Goal: Transaction & Acquisition: Purchase product/service

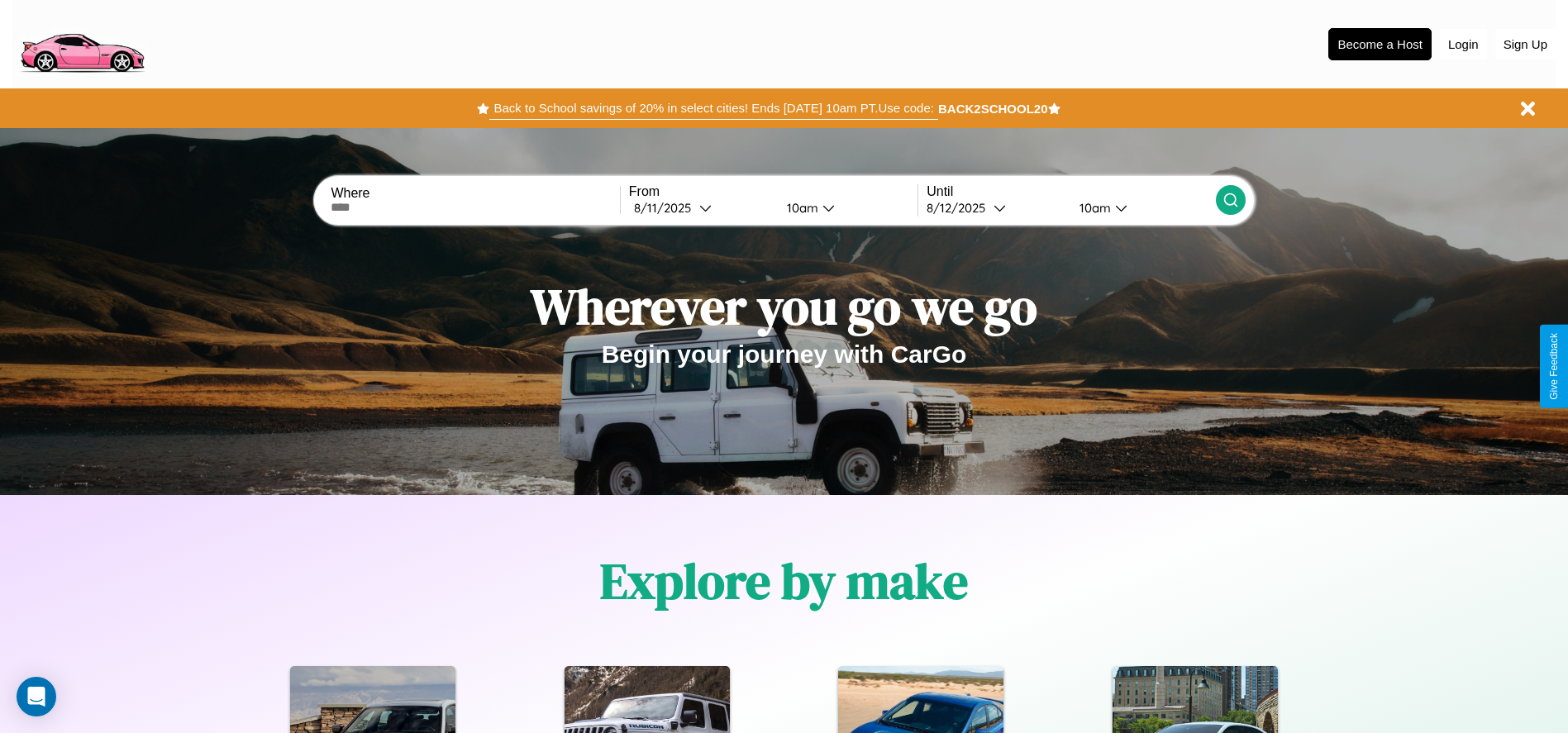
click at [713, 109] on button "Back to School savings of 20% in select cities! Ends [DATE] 10am PT. Use code:" at bounding box center [713, 108] width 448 height 23
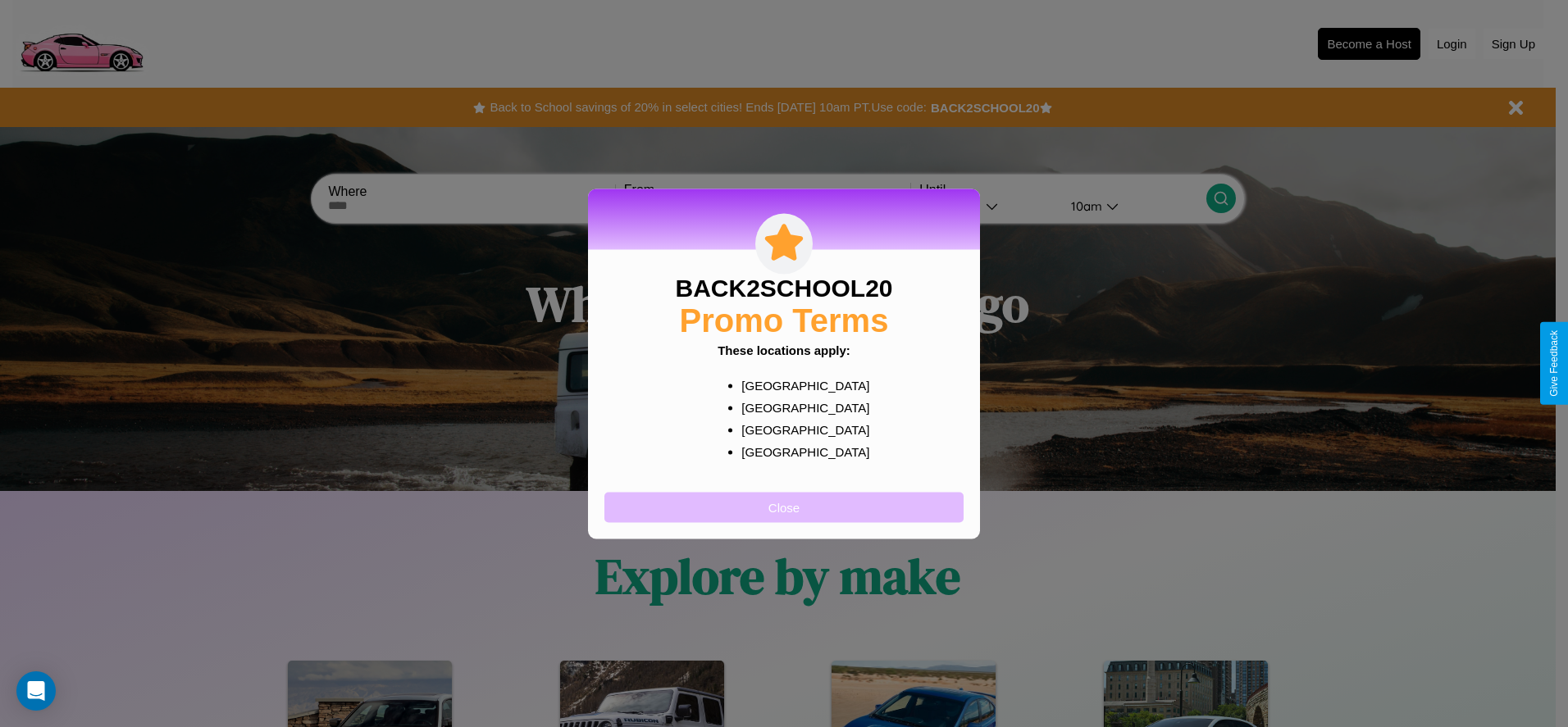
click at [784, 507] on button "Close" at bounding box center [784, 507] width 359 height 30
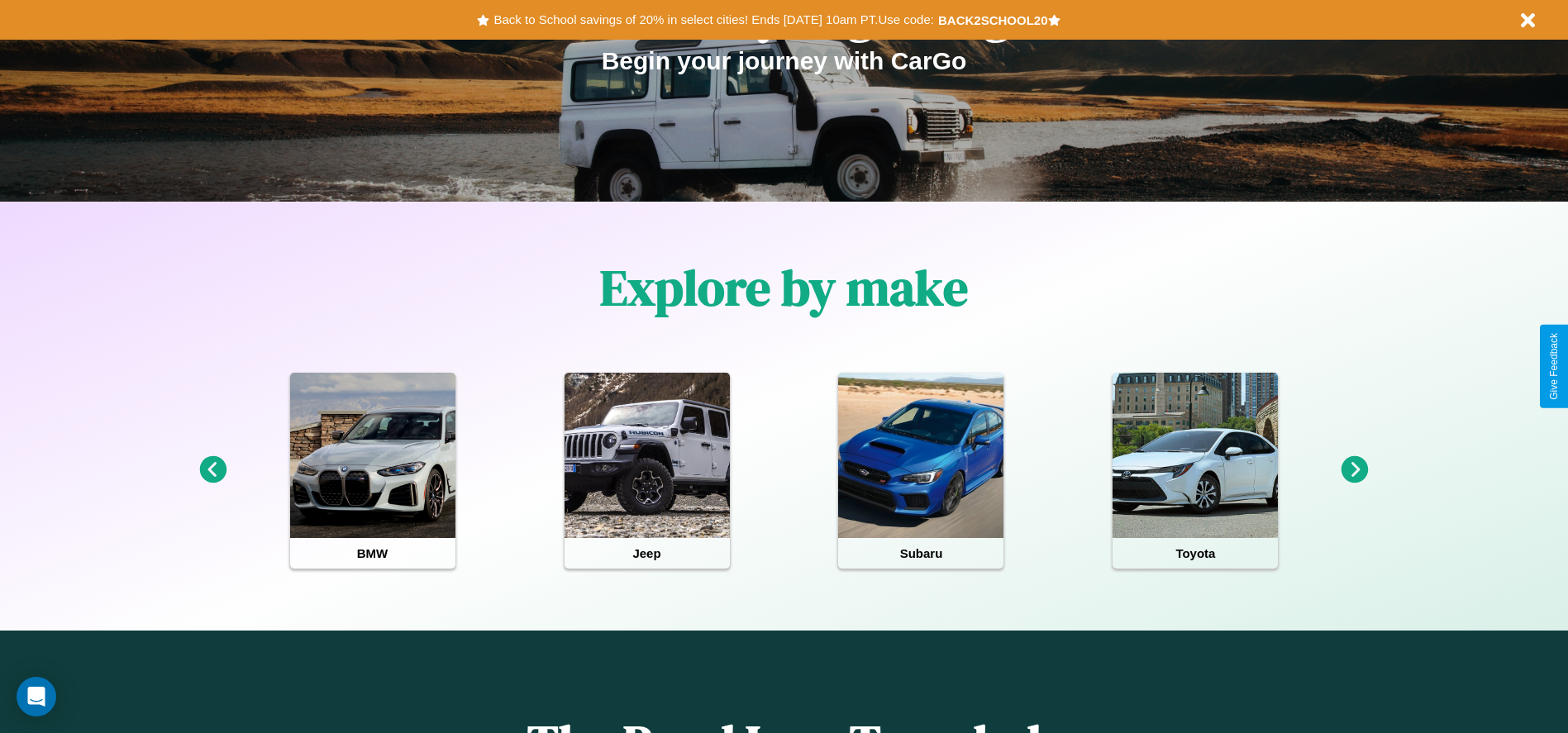
scroll to position [343, 0]
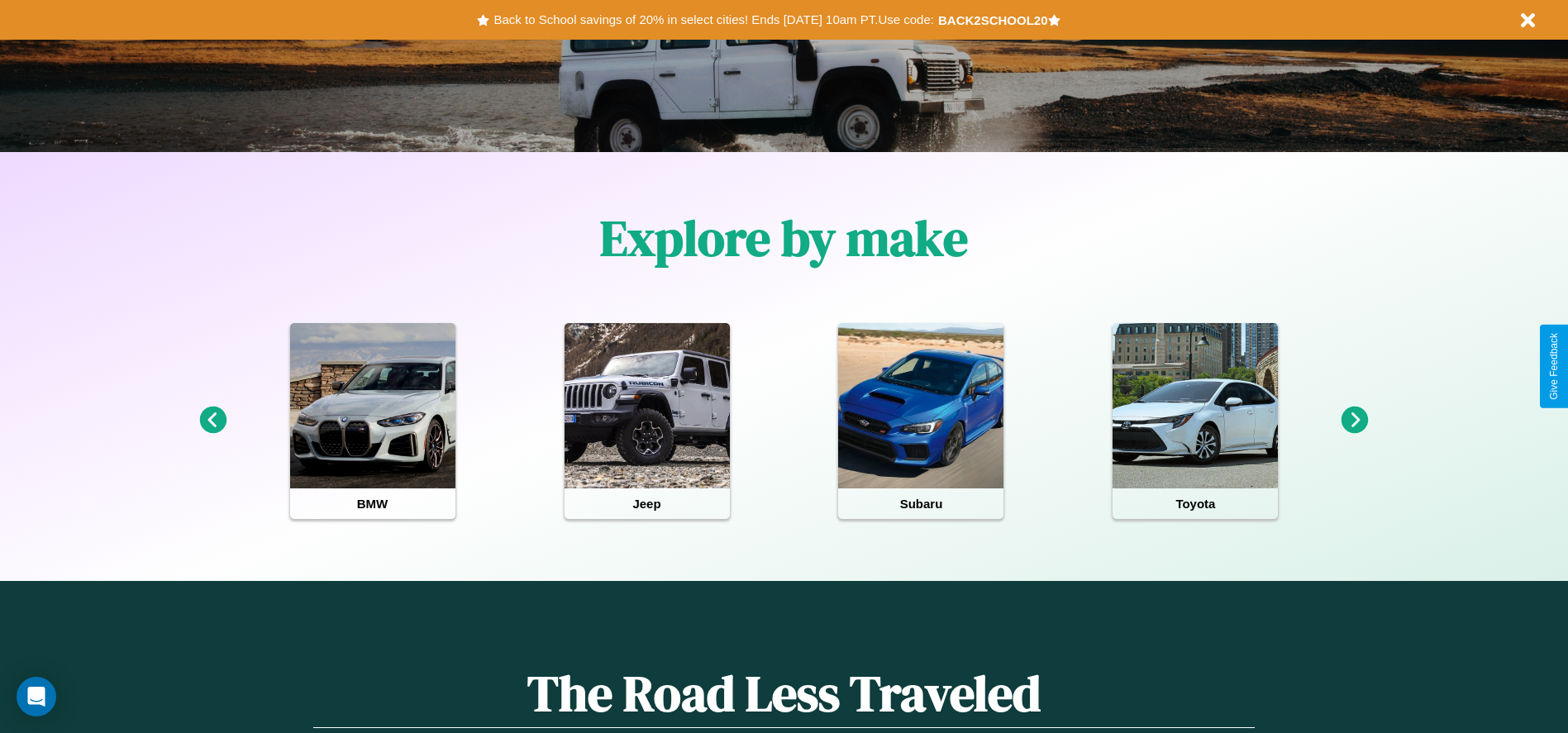
click at [212, 421] on icon at bounding box center [213, 420] width 28 height 28
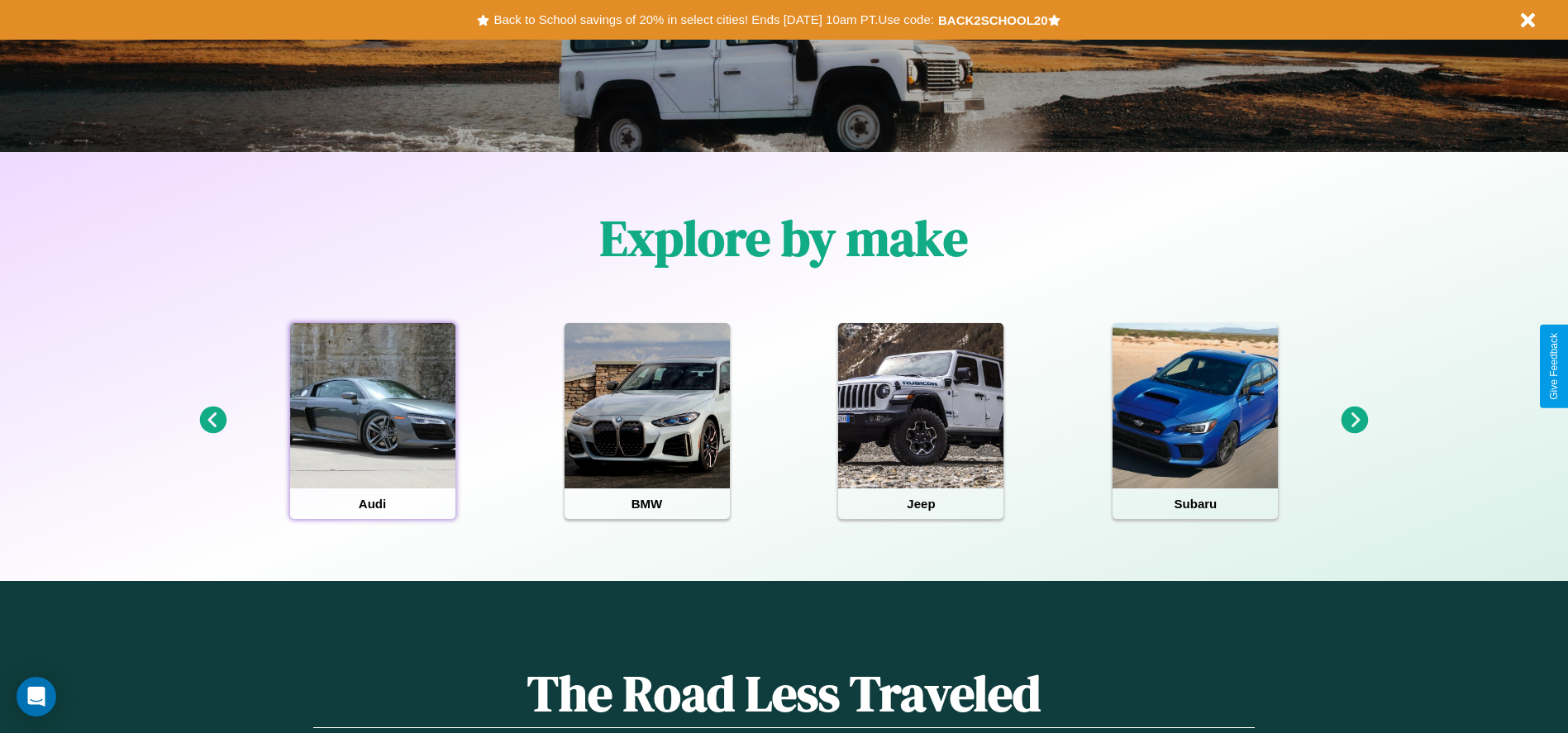
click at [372, 421] on div at bounding box center [373, 406] width 166 height 166
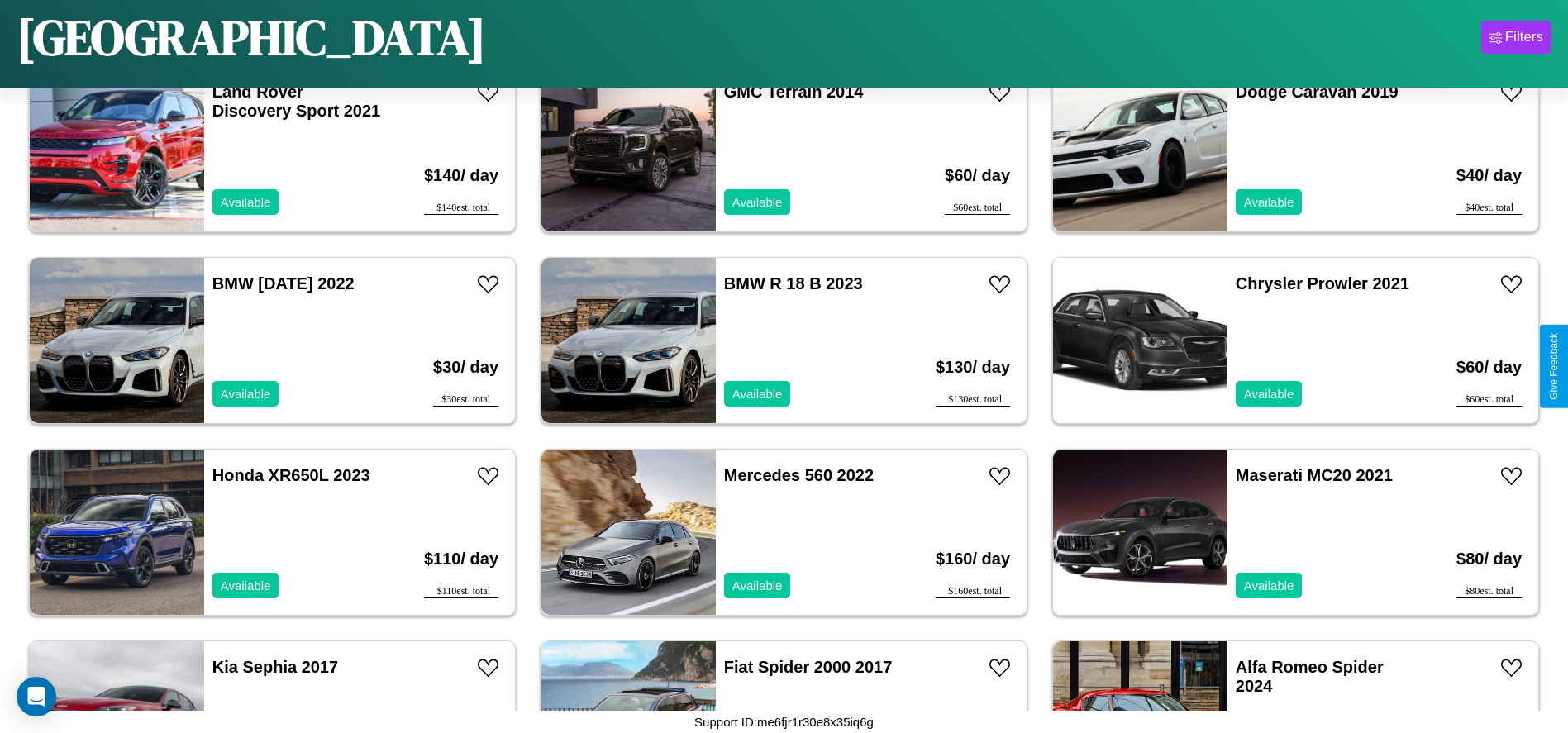
scroll to position [5364, 0]
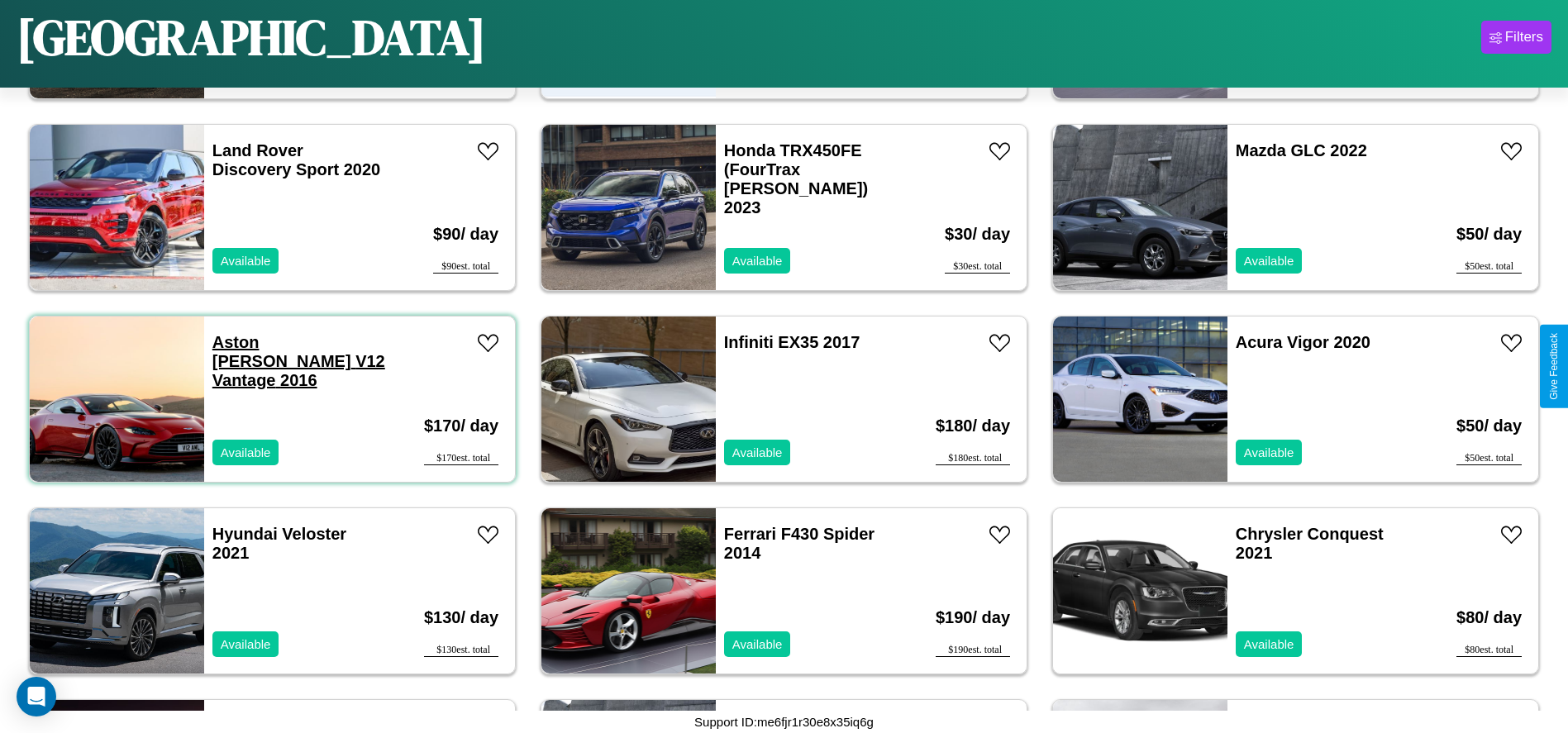
click at [260, 342] on link "Aston [PERSON_NAME] V12 Vantage 2016" at bounding box center [298, 361] width 173 height 56
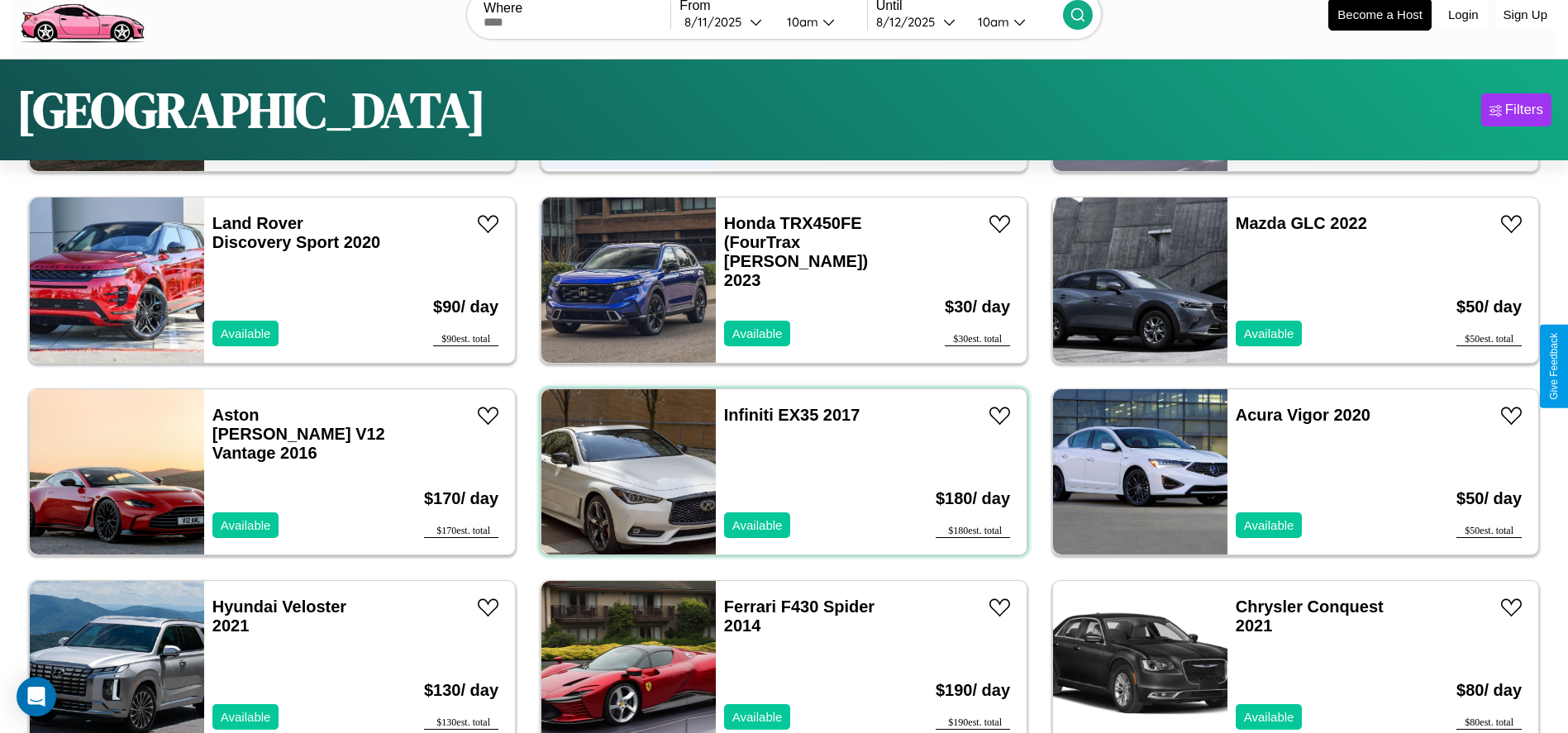
scroll to position [0, 0]
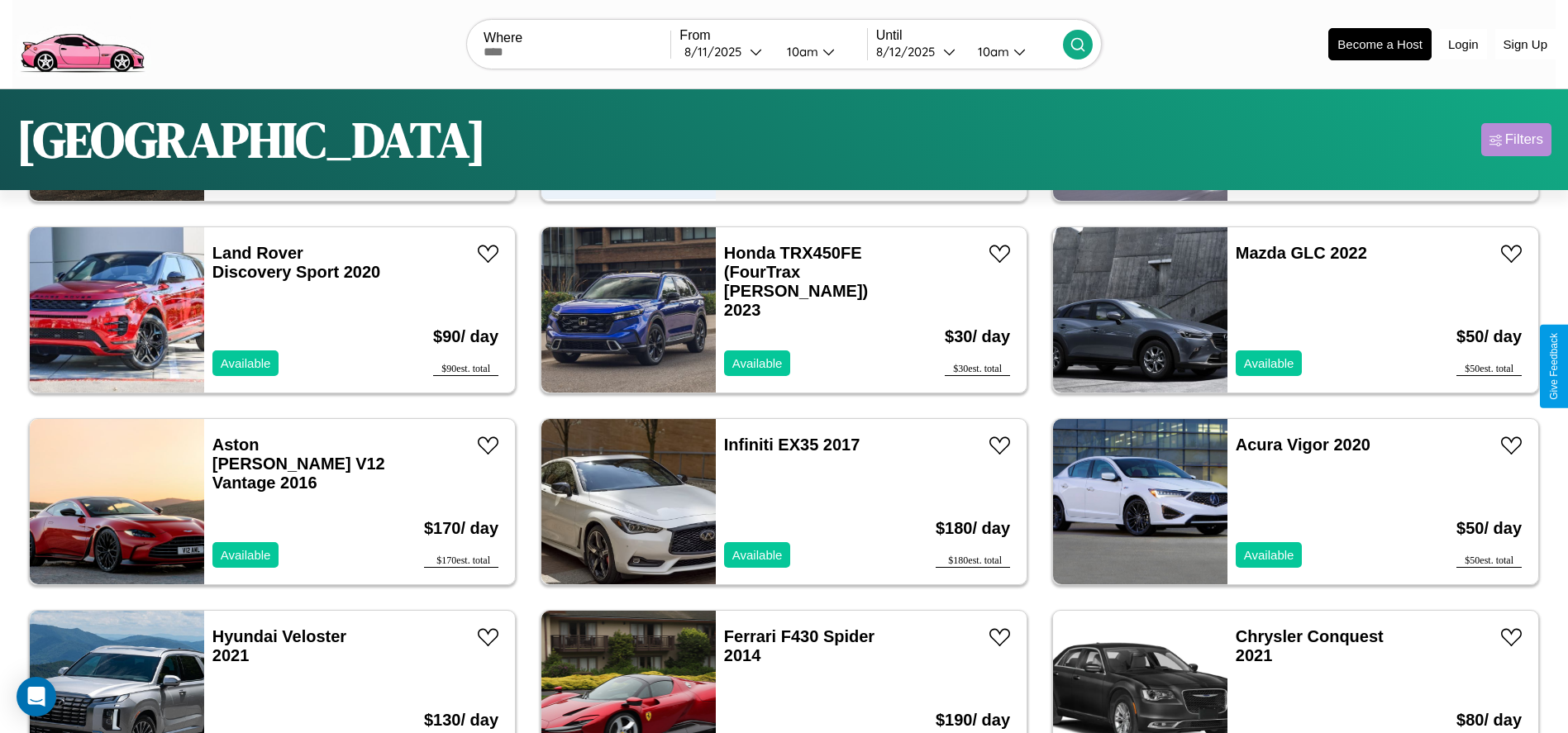
click at [1516, 140] on div "Filters" at bounding box center [1524, 139] width 38 height 17
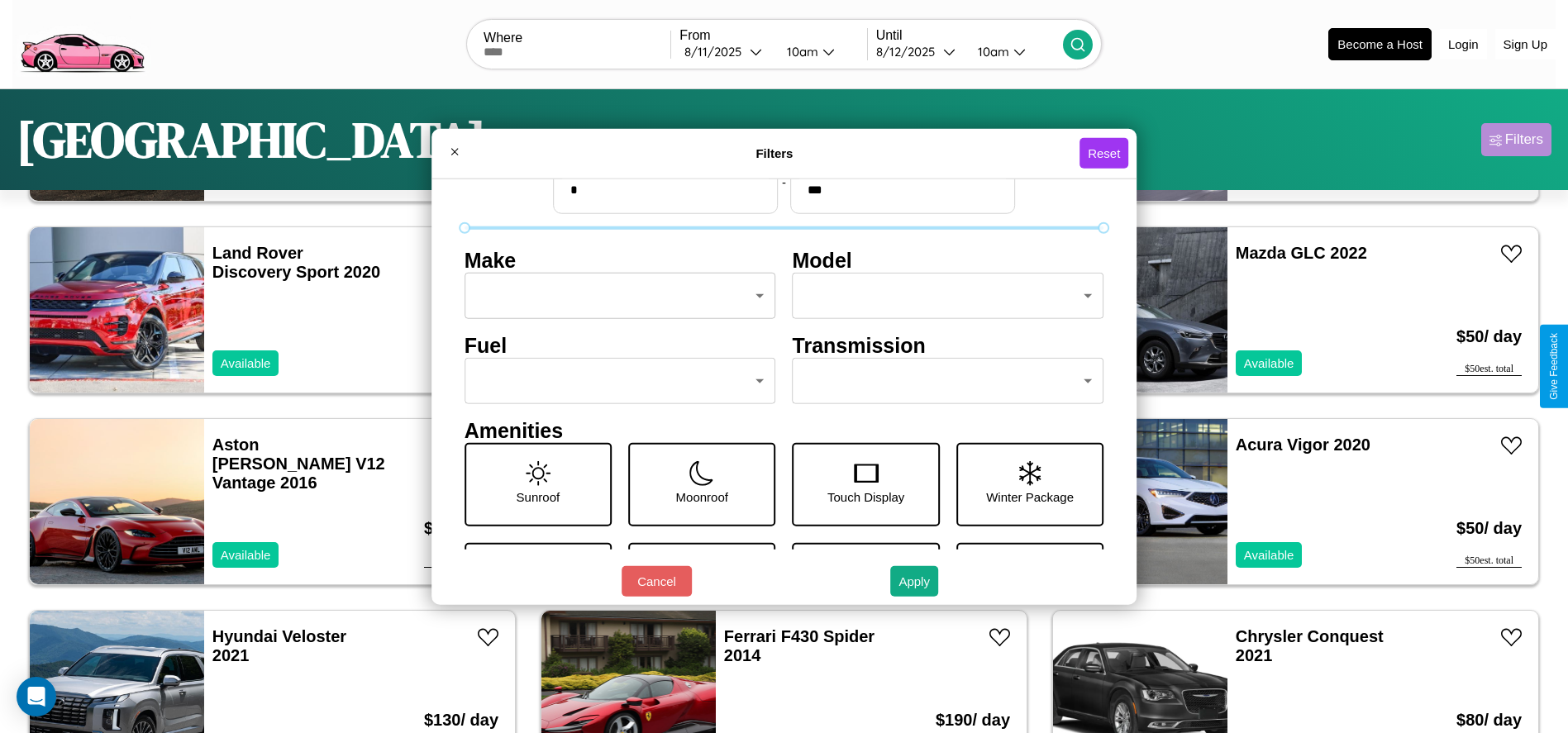
scroll to position [69, 0]
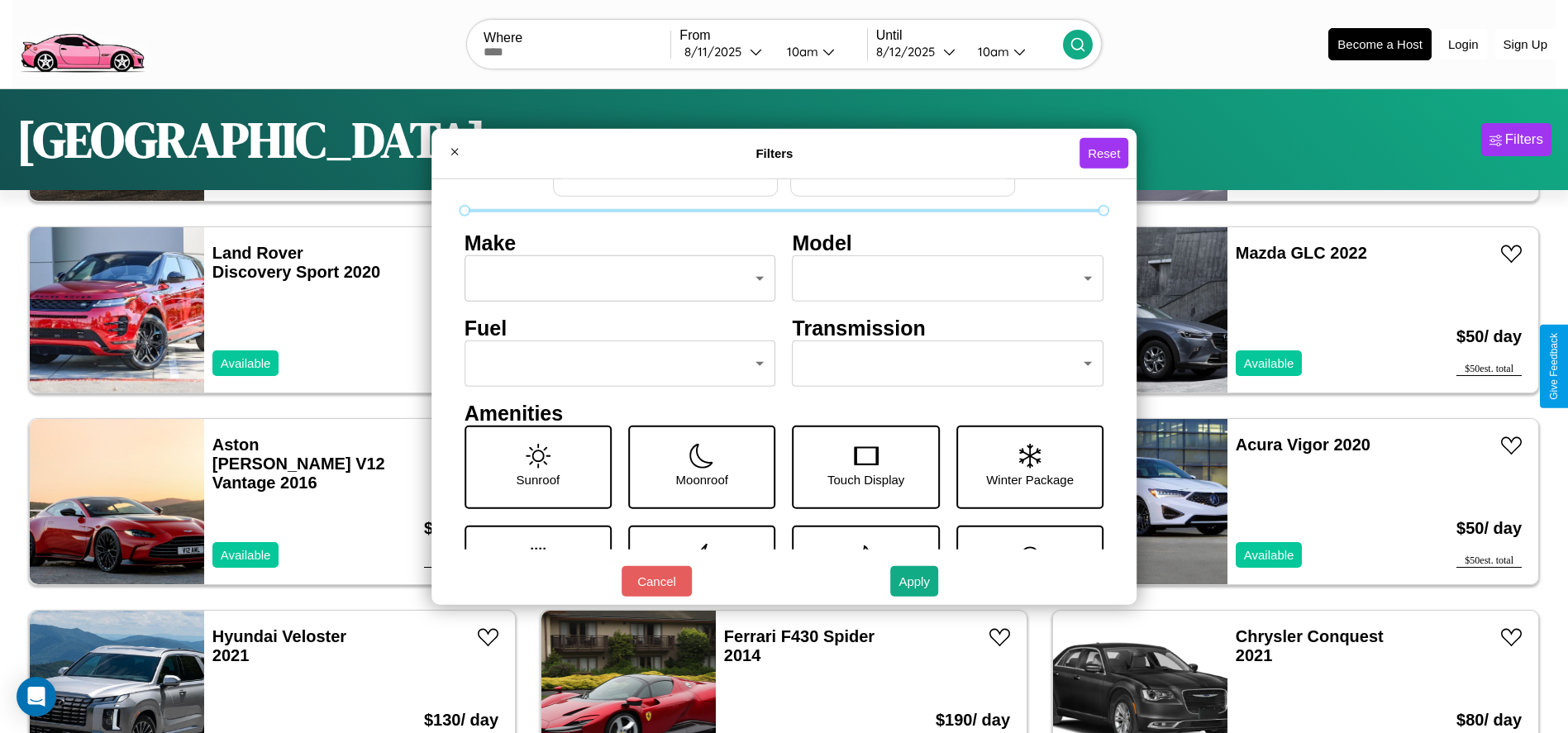
click at [615, 364] on body "CarGo Where From [DATE] 10am Until [DATE] 10am Become a Host Login Sign Up [GEO…" at bounding box center [784, 417] width 1568 height 836
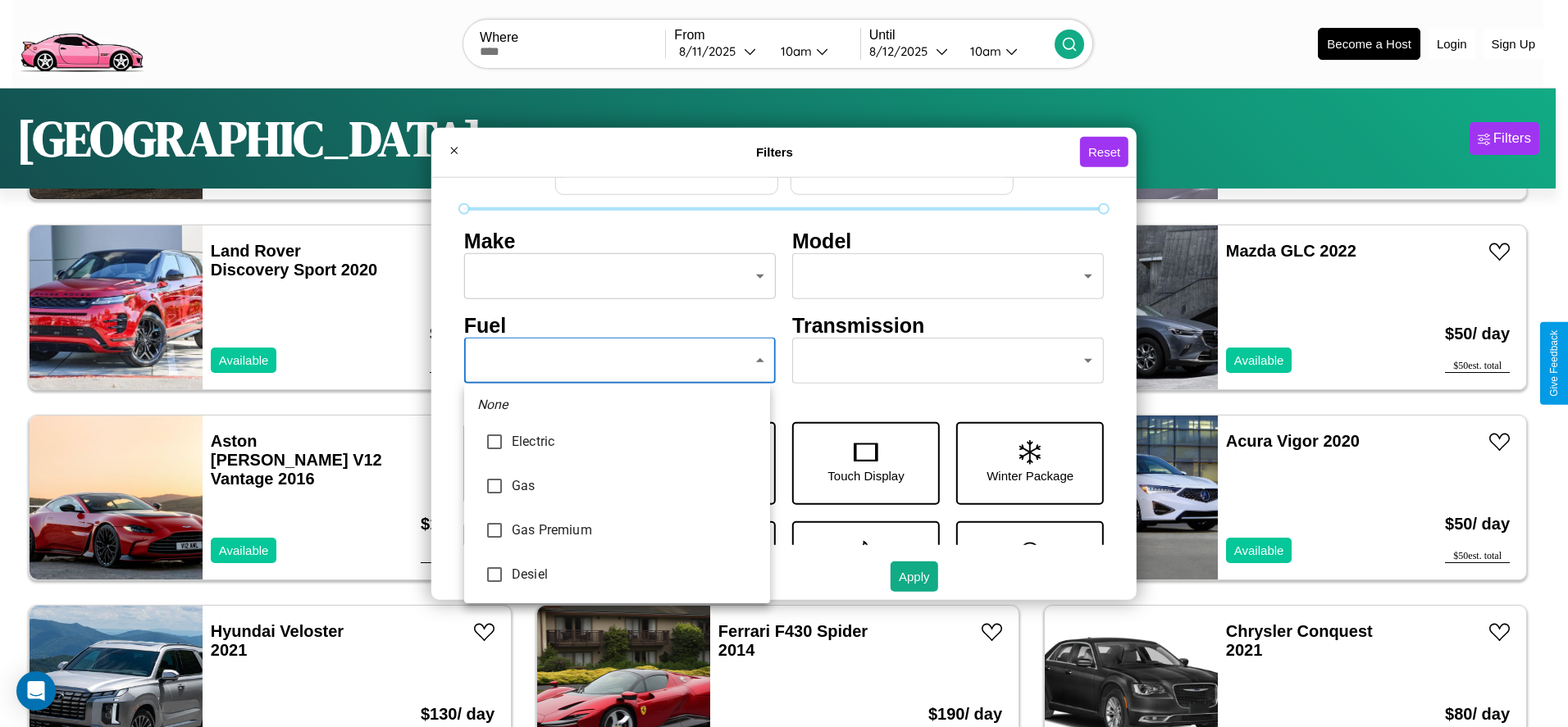
type input "***"
click at [616, 361] on div at bounding box center [784, 363] width 1568 height 727
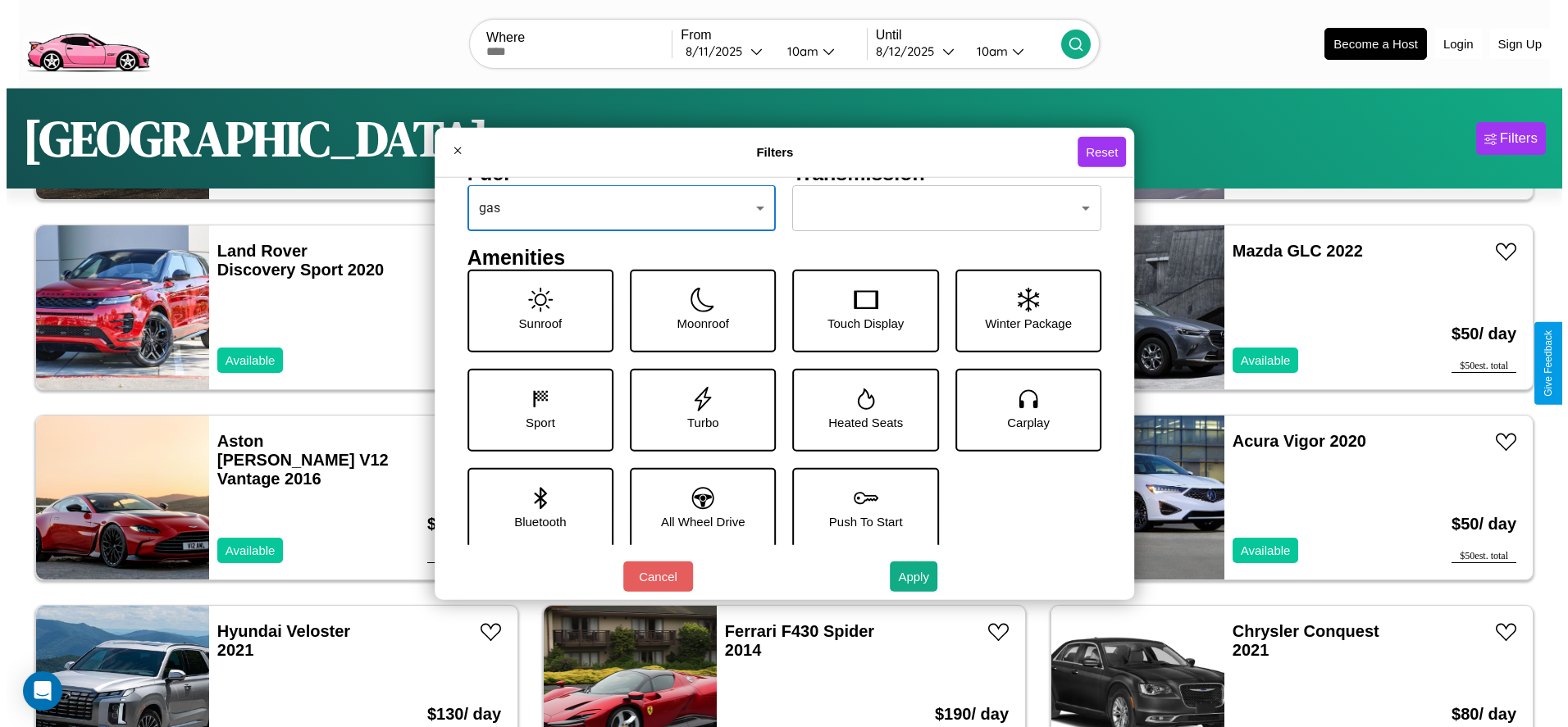
scroll to position [227, 0]
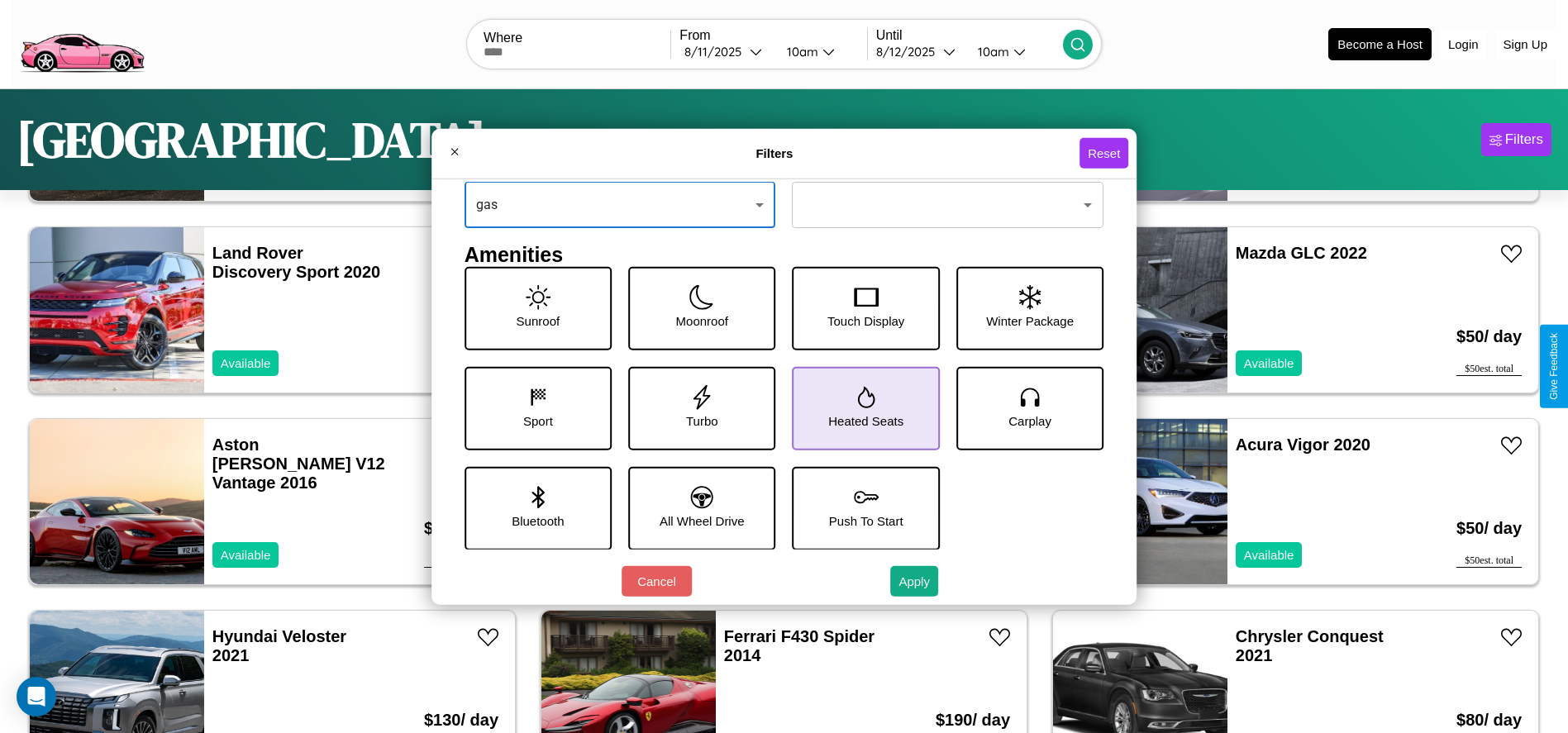
click at [859, 407] on icon at bounding box center [866, 397] width 18 height 22
click at [915, 581] on button "Apply" at bounding box center [914, 581] width 48 height 31
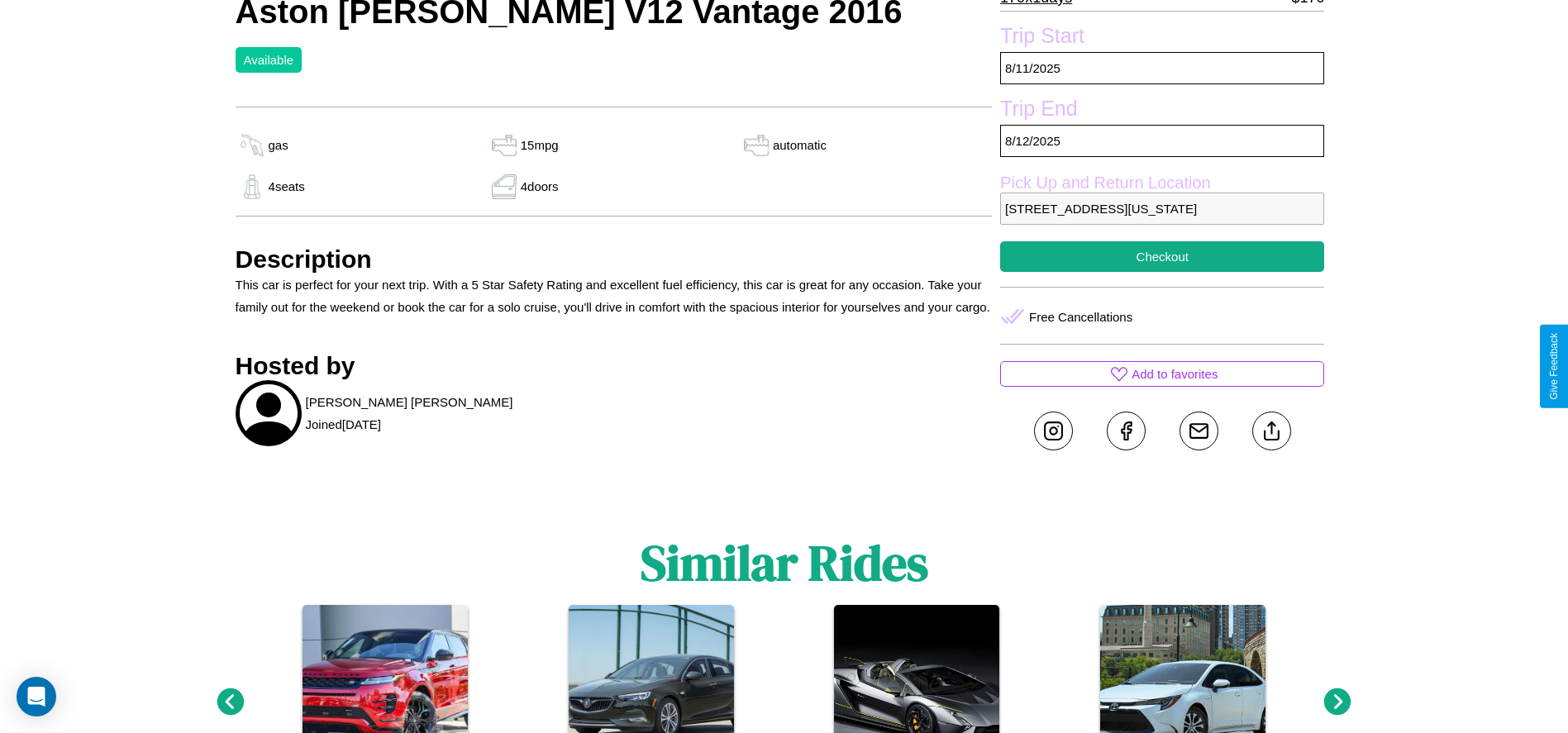
scroll to position [568, 0]
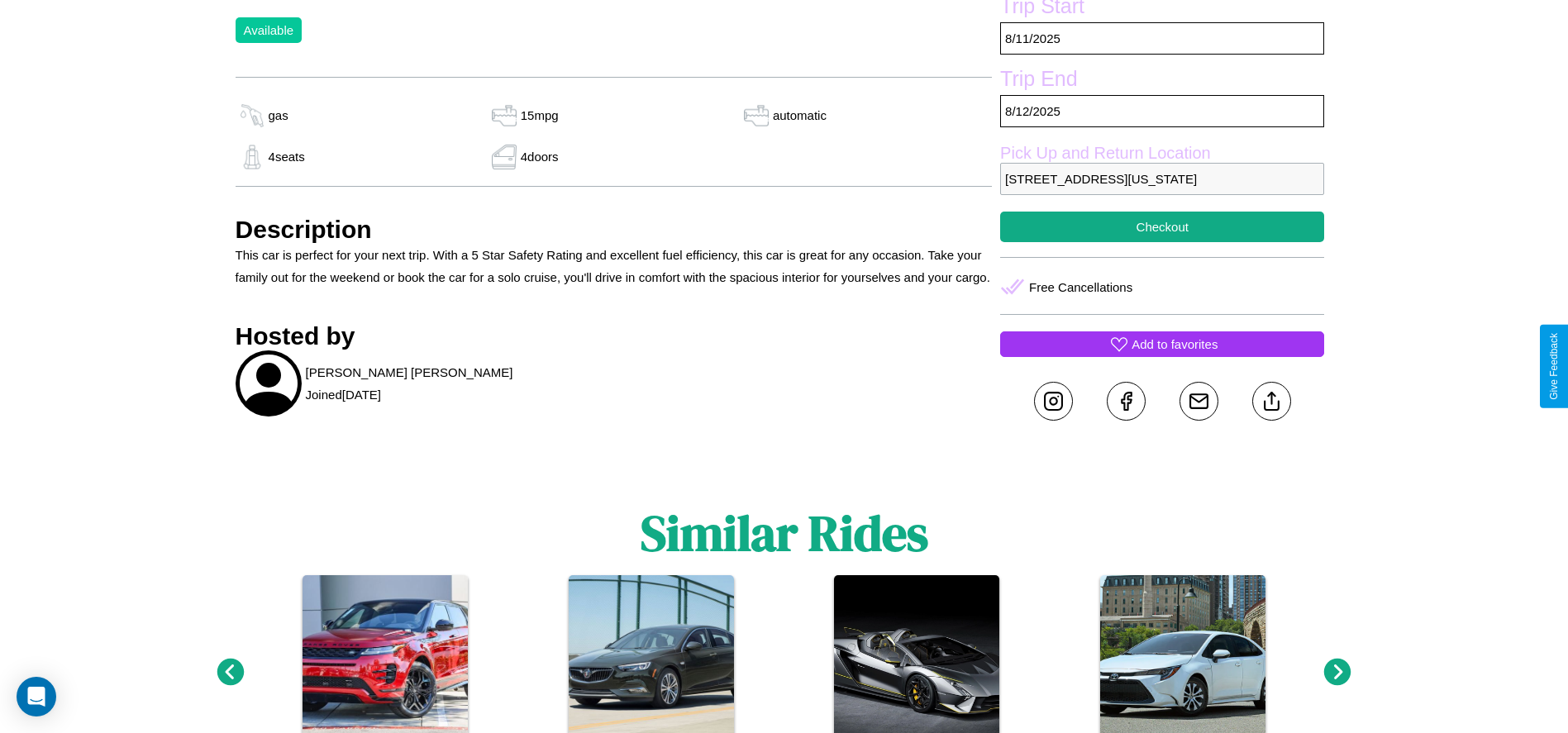
click at [1162, 355] on p "Add to favorites" at bounding box center [1174, 344] width 86 height 23
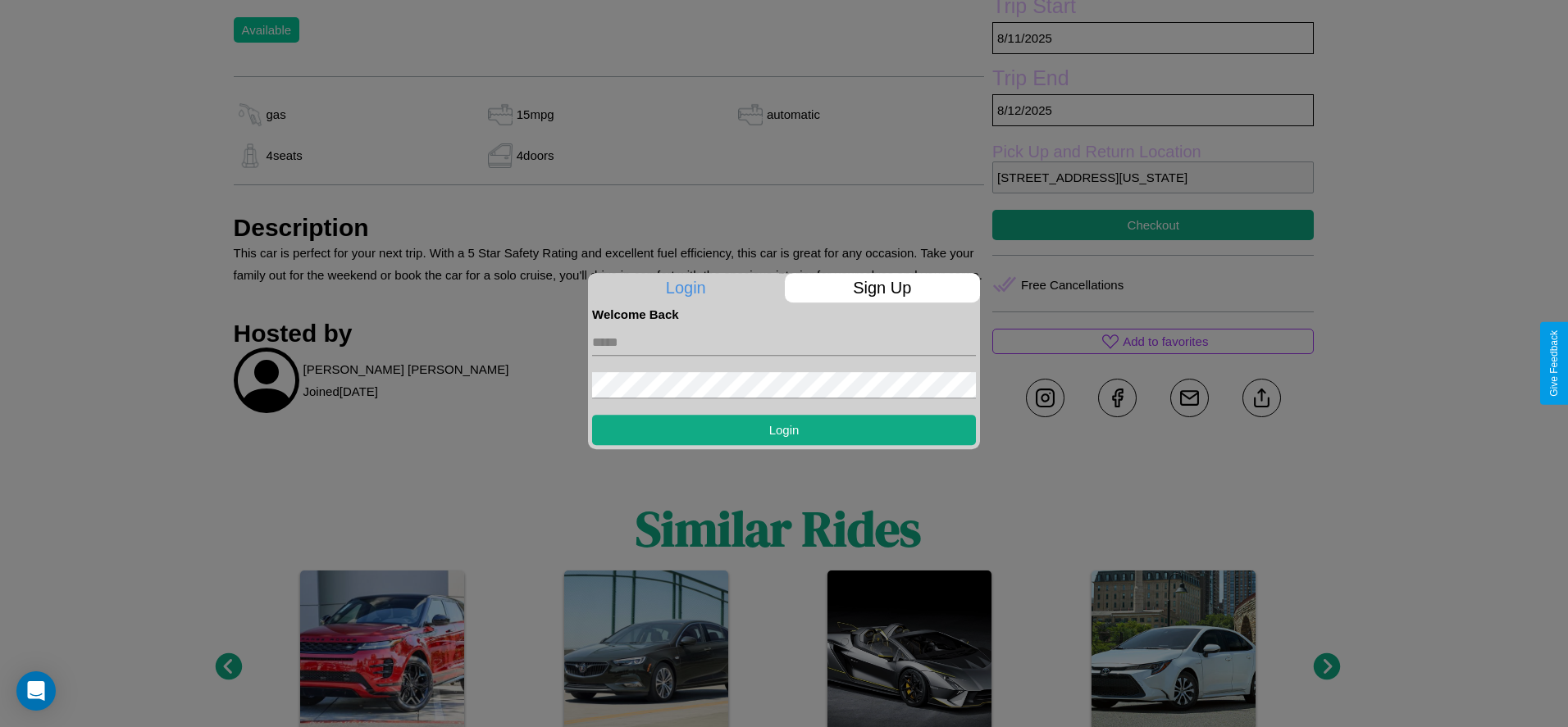
click at [881, 288] on p "Sign Up" at bounding box center [882, 288] width 196 height 29
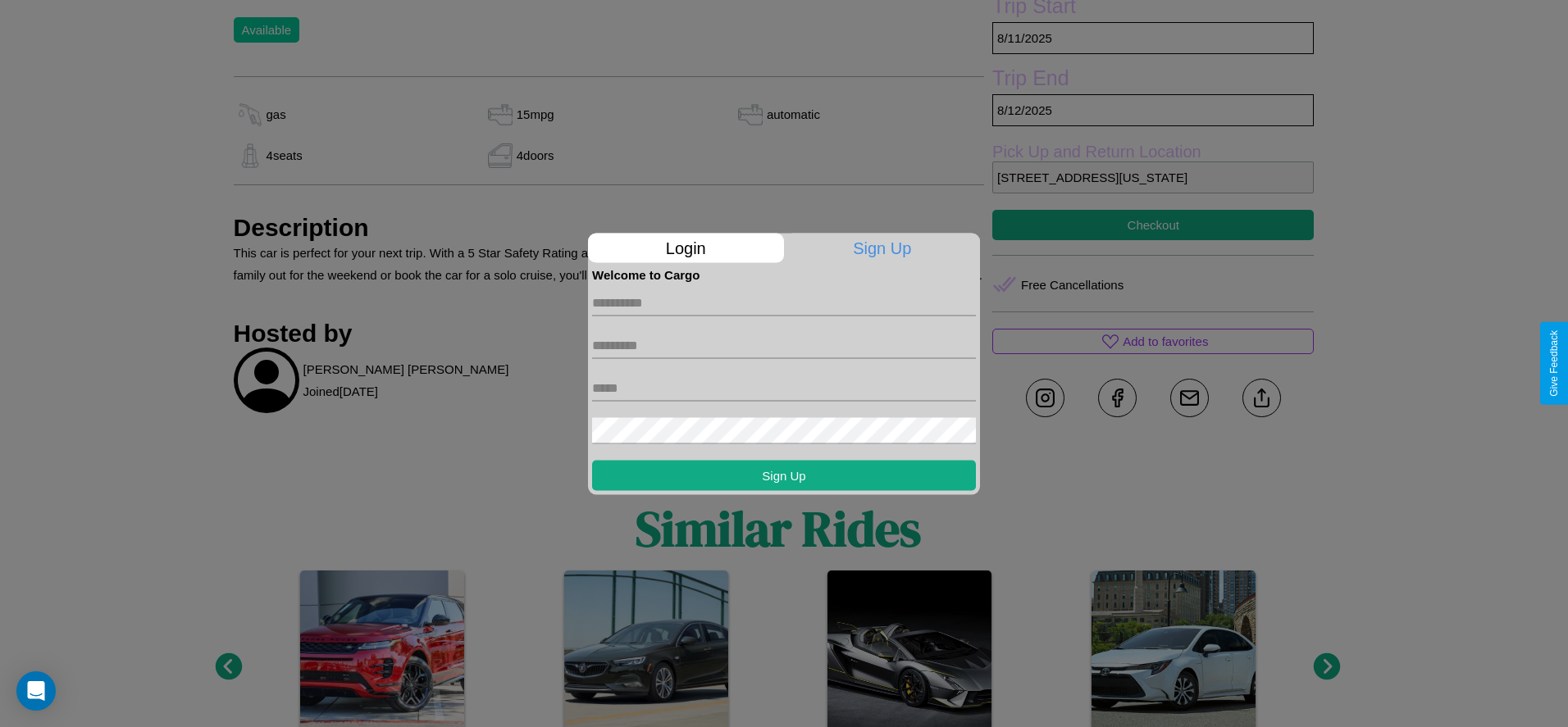
click at [784, 302] on input "text" at bounding box center [784, 302] width 383 height 26
type input "****"
click at [784, 345] on input "text" at bounding box center [784, 344] width 383 height 26
type input "*****"
click at [784, 387] on input "text" at bounding box center [784, 387] width 383 height 26
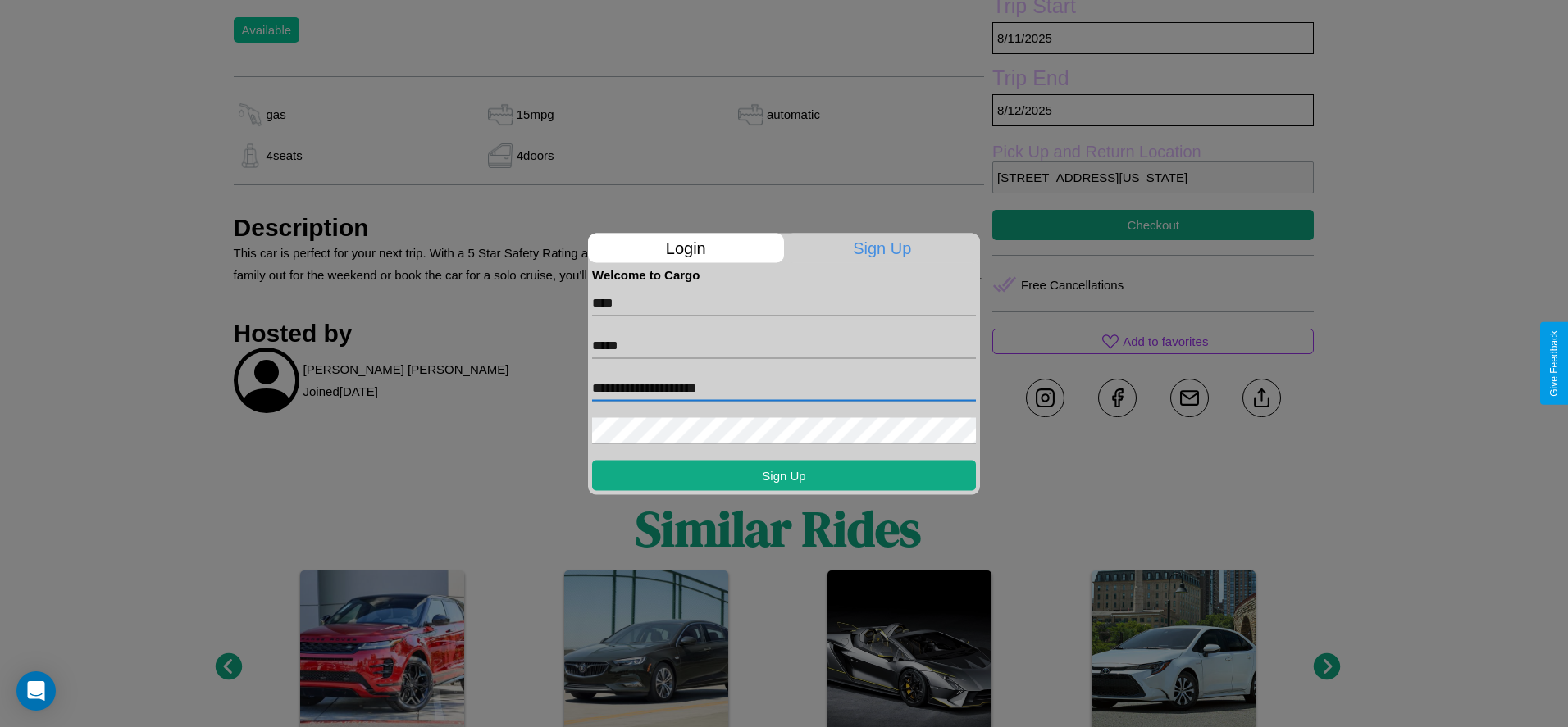
type input "**********"
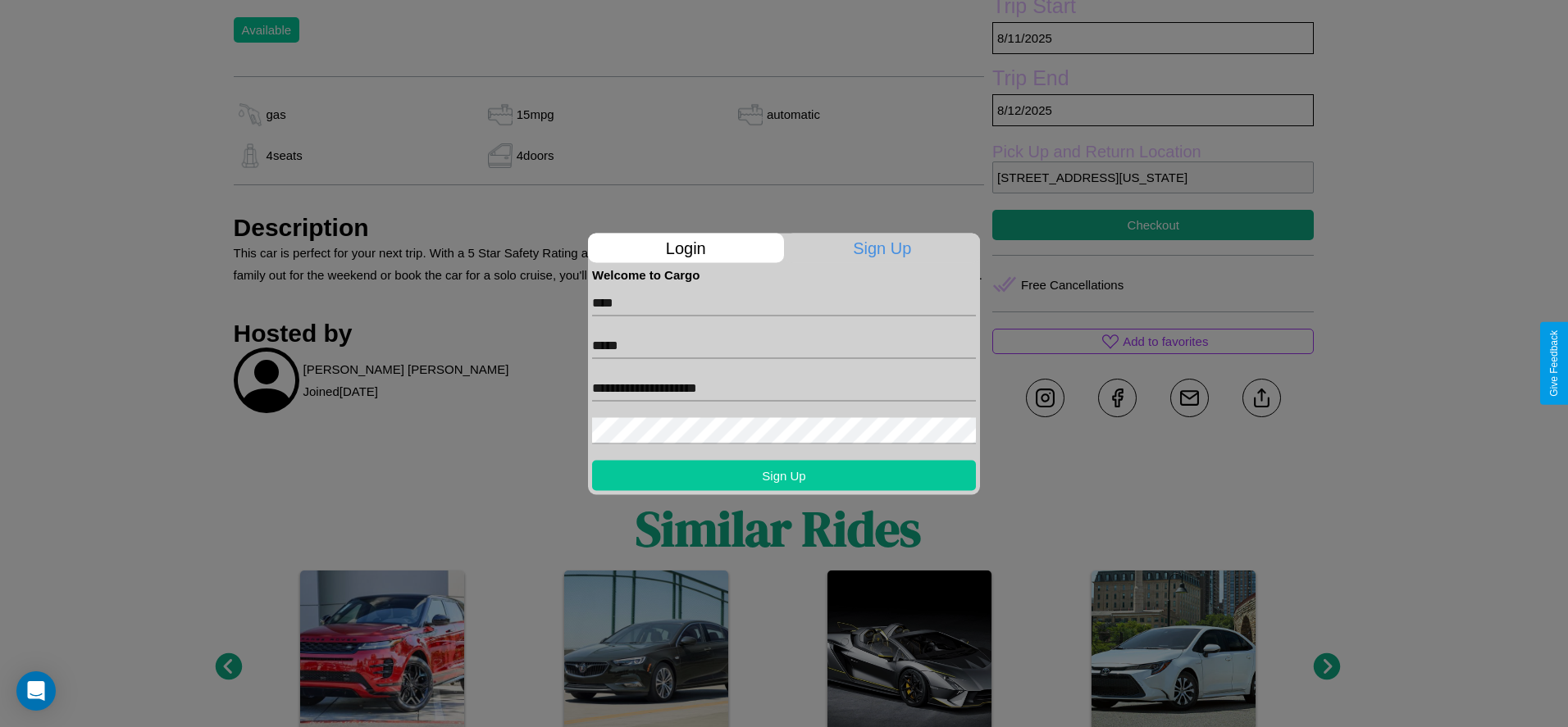
click at [784, 475] on button "Sign Up" at bounding box center [784, 475] width 383 height 30
